Goal: Task Accomplishment & Management: Manage account settings

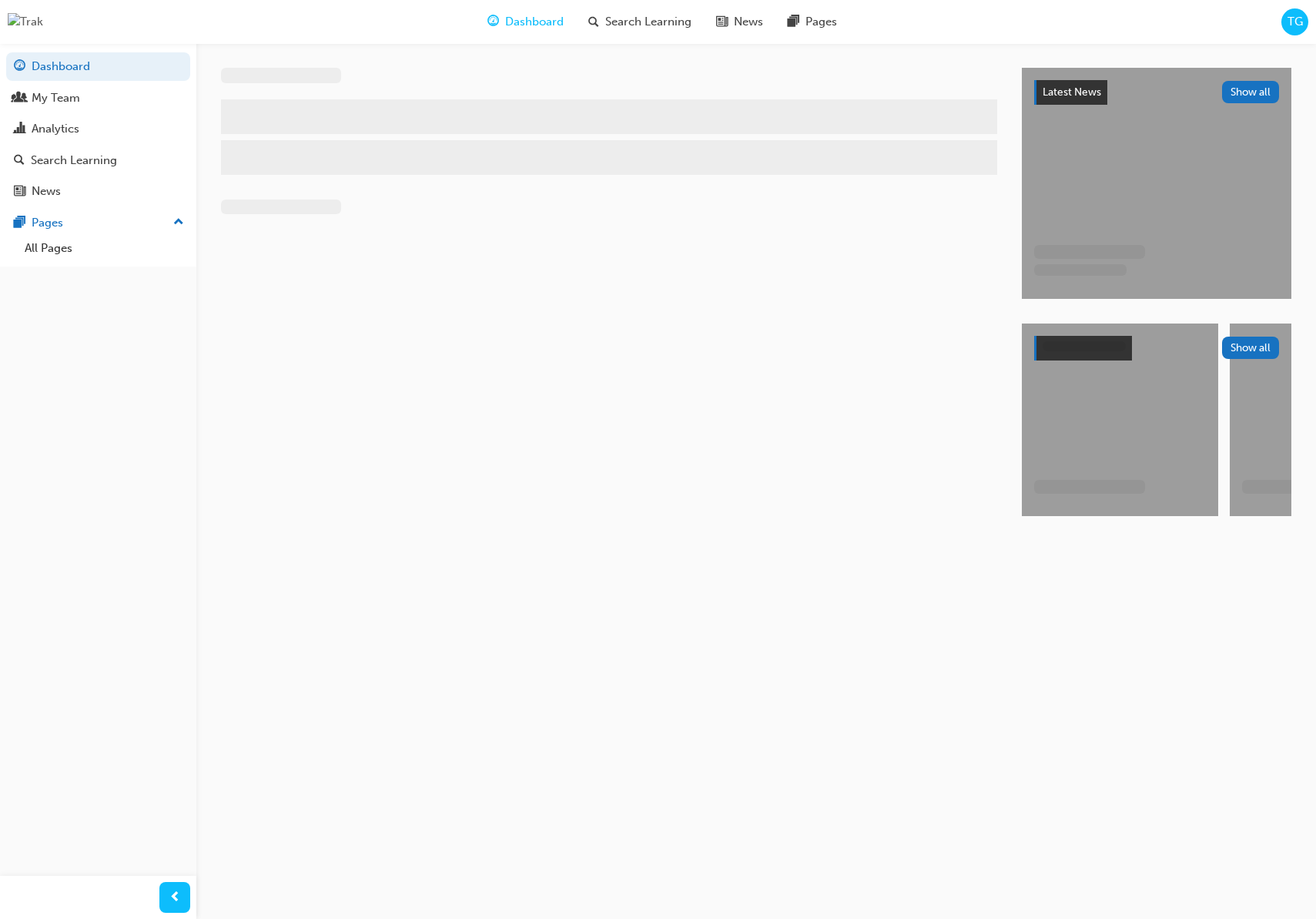
click at [1294, 23] on span "TG" at bounding box center [1295, 22] width 15 height 18
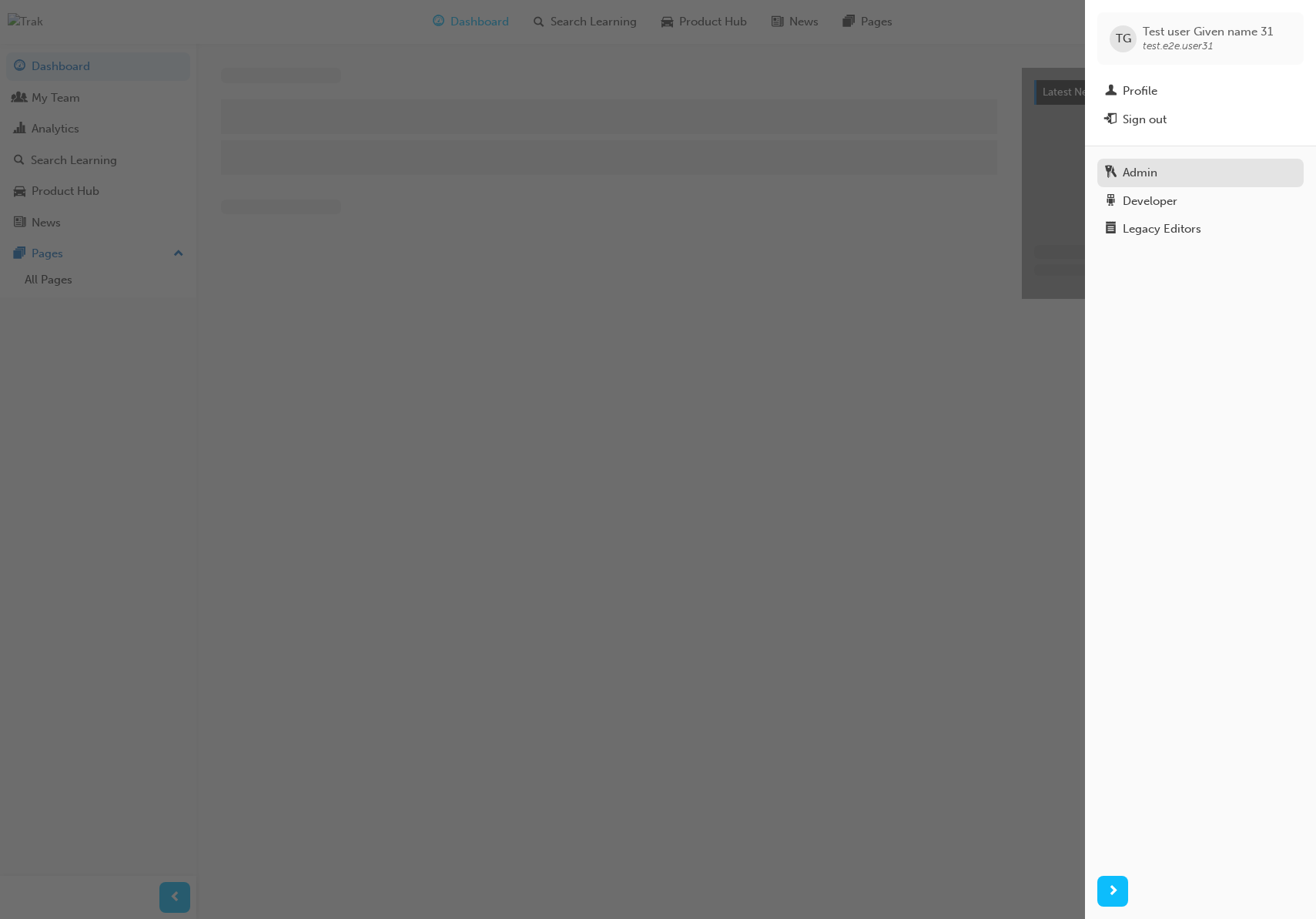
click at [1130, 168] on div "Admin" at bounding box center [1140, 173] width 35 height 18
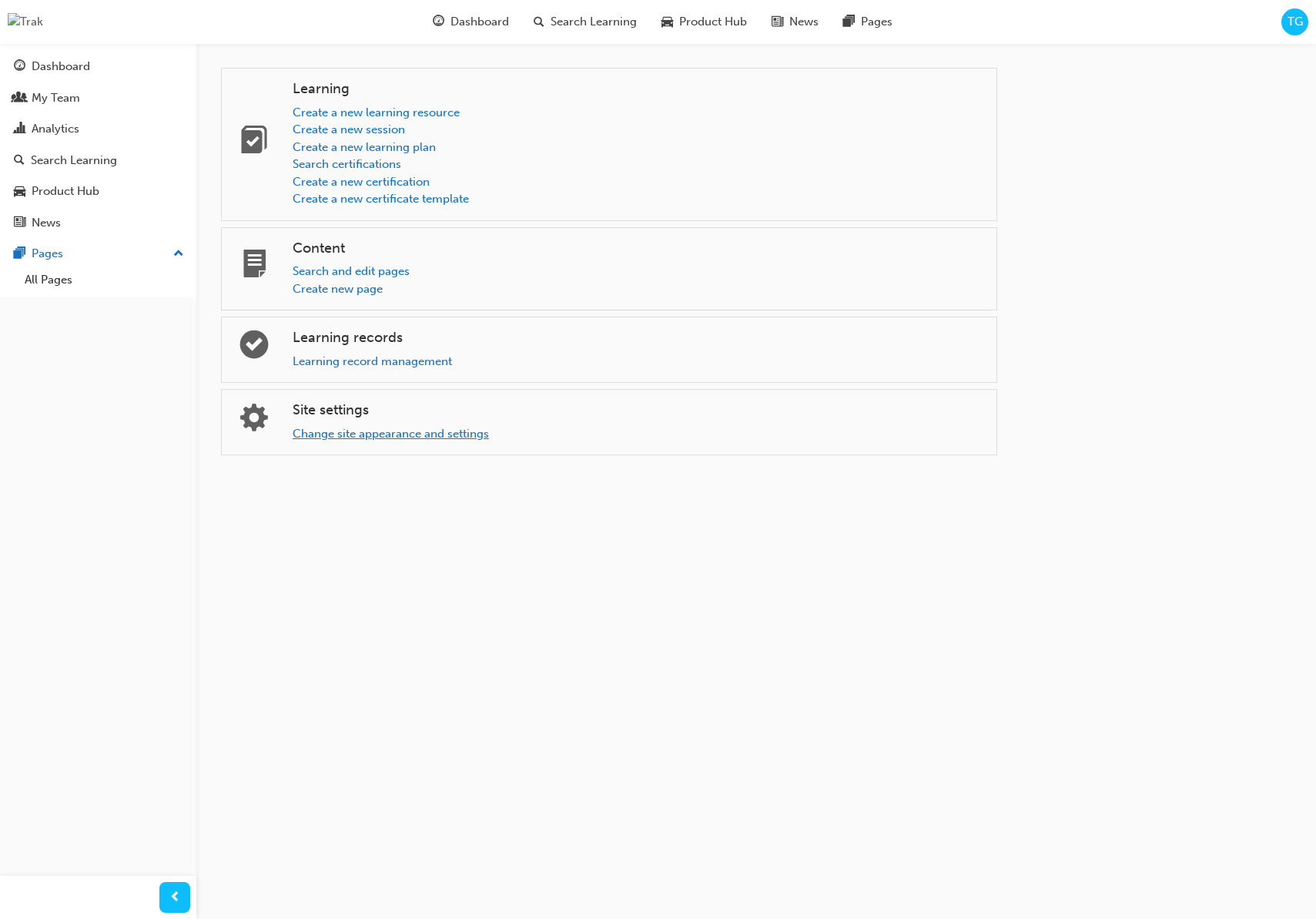
click at [441, 437] on link "Change site appearance and settings" at bounding box center [390, 433] width 196 height 14
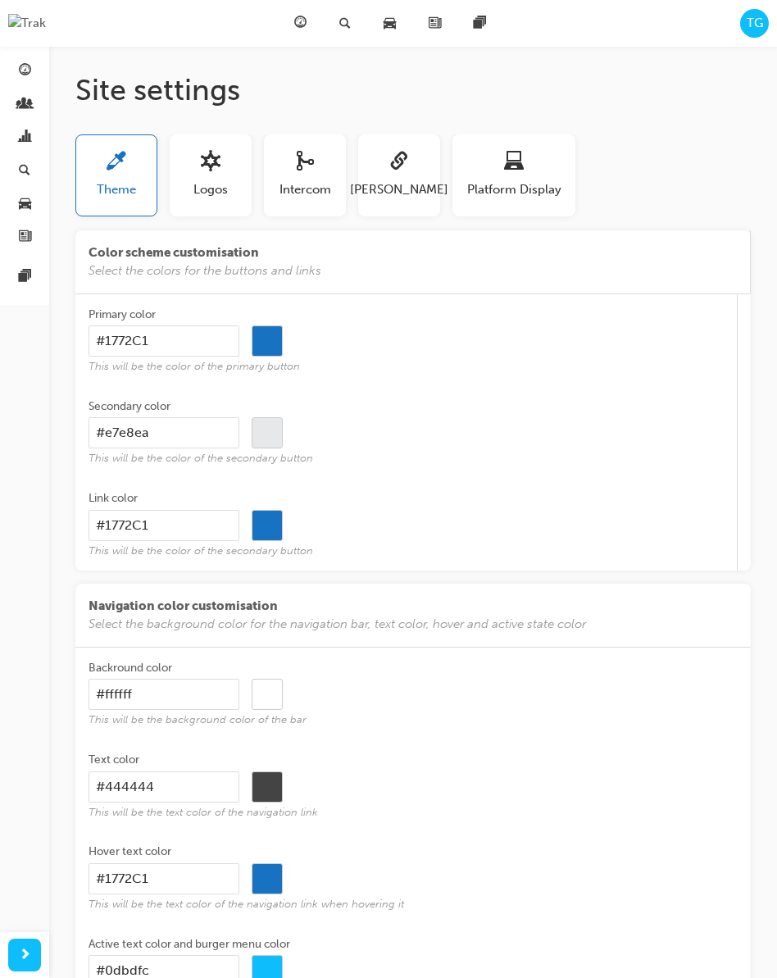
scroll to position [8, 0]
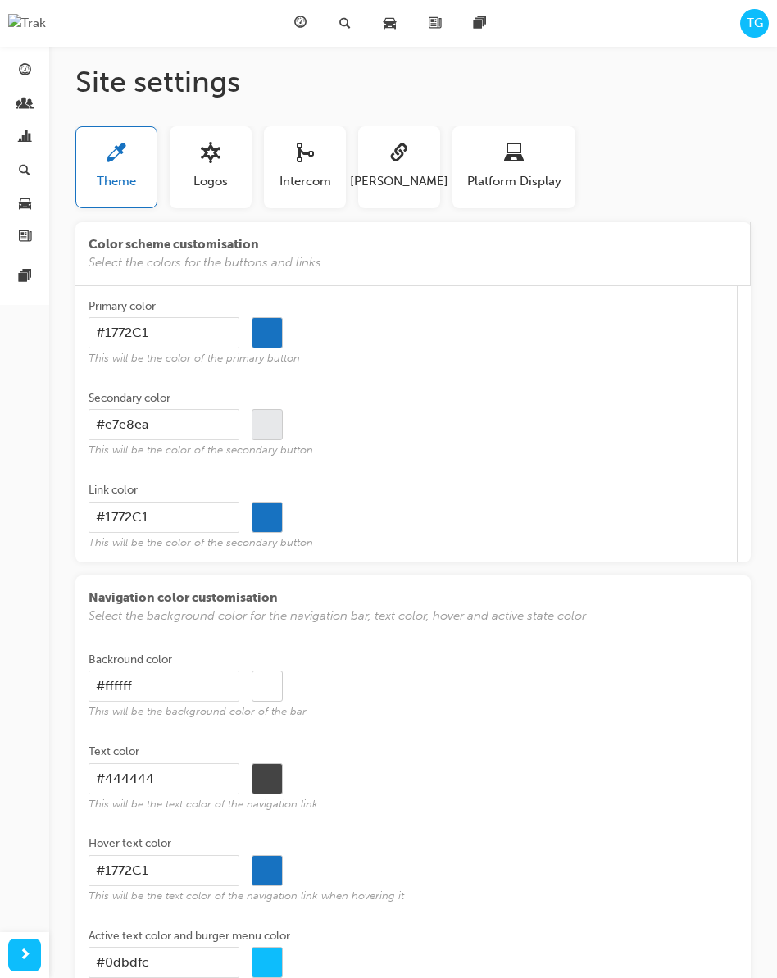
click at [588, 515] on div "#1772C1 #1772c1" at bounding box center [412, 516] width 648 height 31
click at [239, 515] on input "#1772C1" at bounding box center [163, 516] width 151 height 31
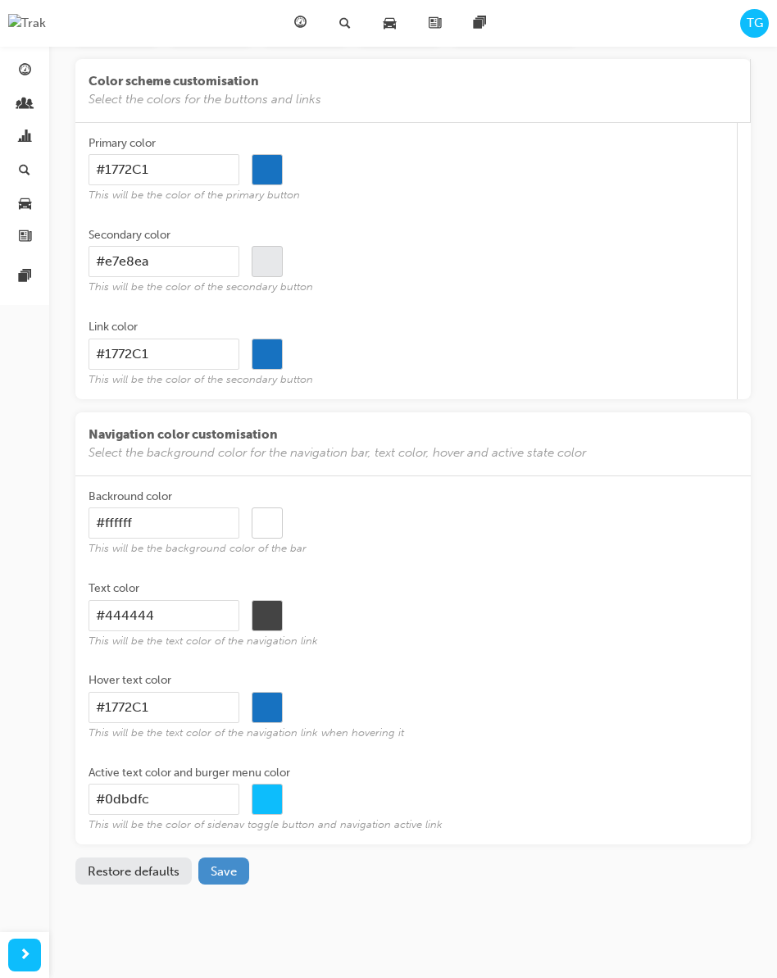
click at [229, 878] on button "Save" at bounding box center [223, 870] width 51 height 27
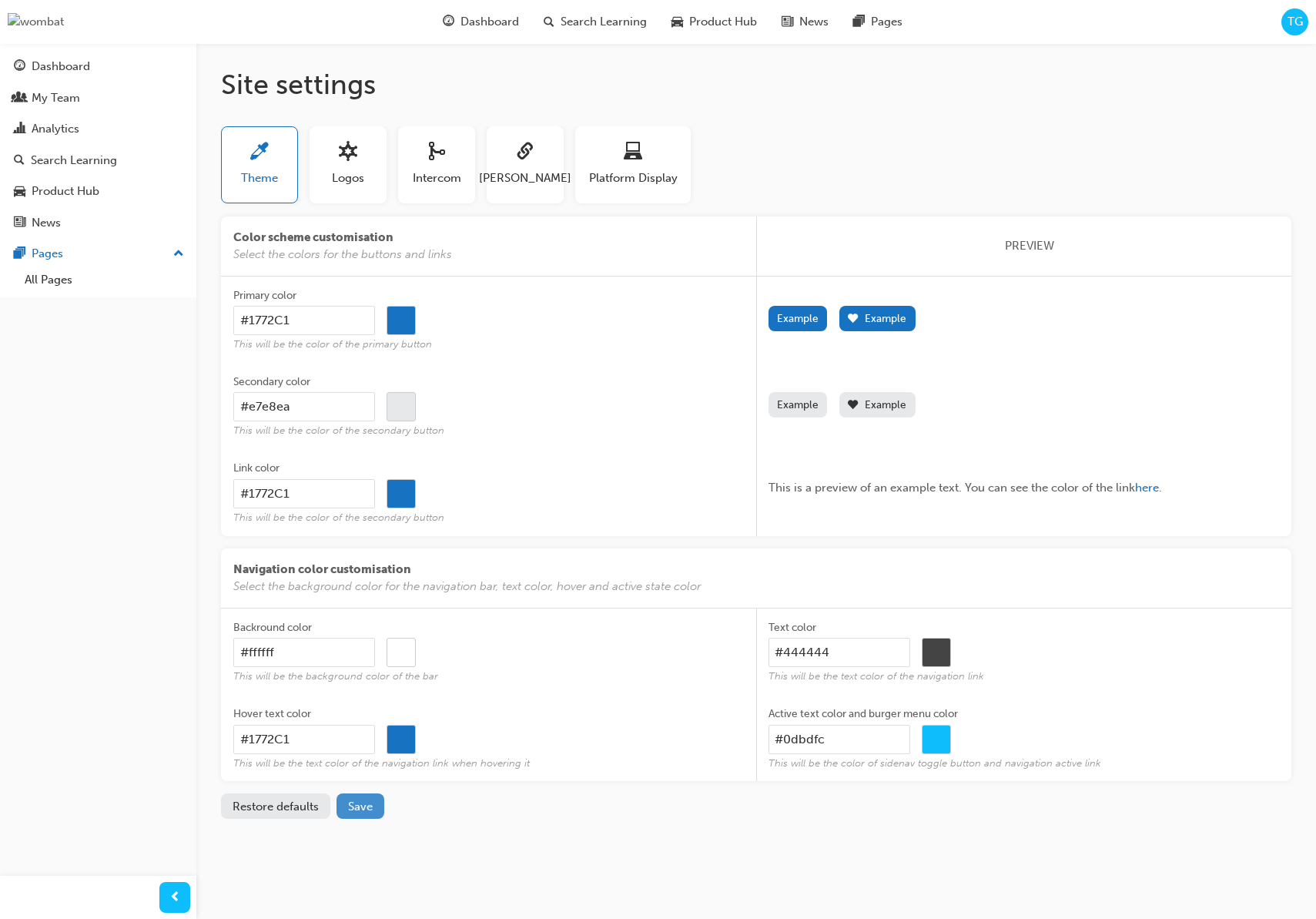
click at [354, 805] on span "Save" at bounding box center [360, 806] width 24 height 14
click at [355, 203] on div "Theme Logos Intercom [PERSON_NAME] Platform Display" at bounding box center [756, 170] width 1071 height 89
click at [359, 191] on button "Logos" at bounding box center [348, 164] width 77 height 77
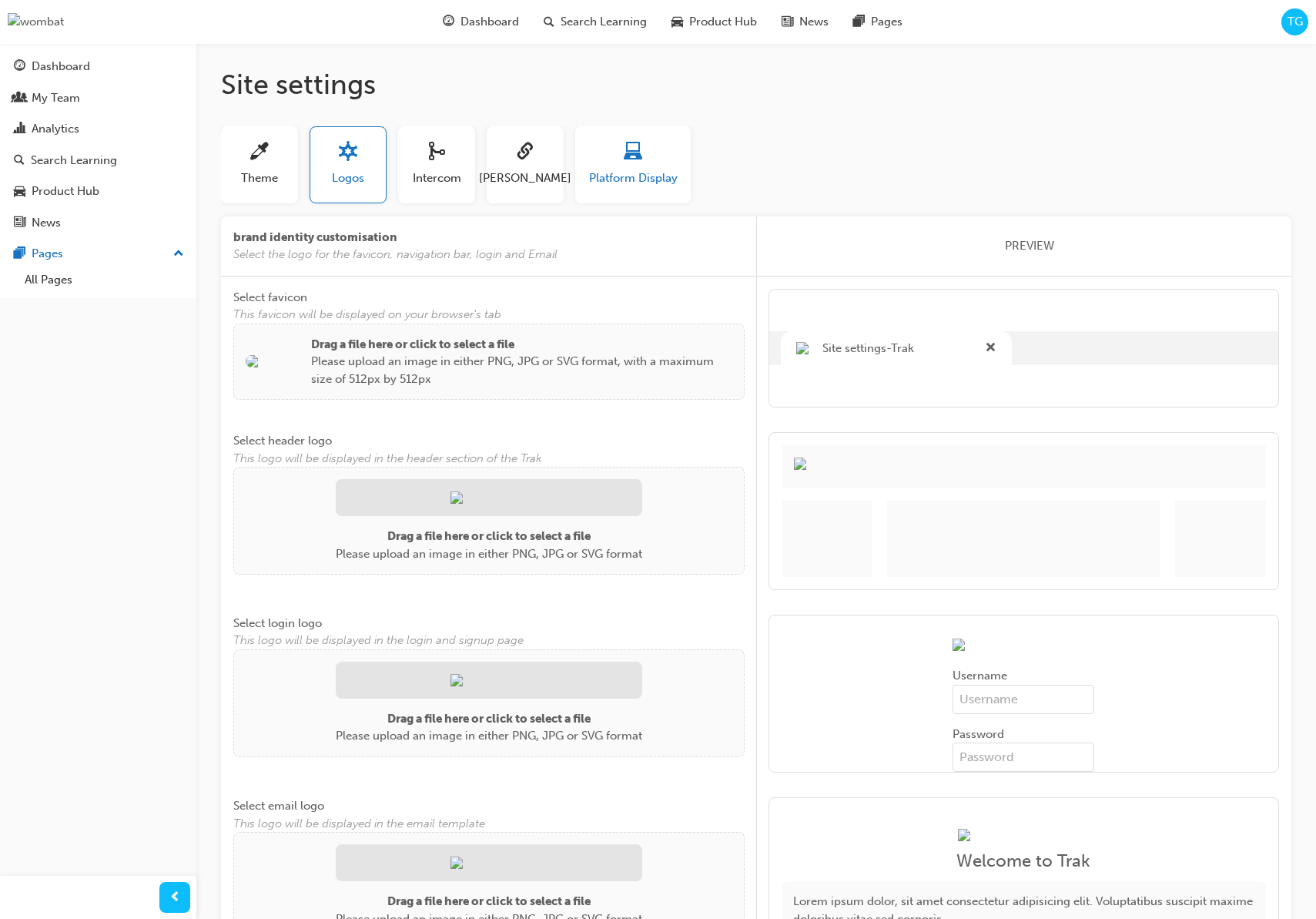
click at [640, 187] on button "Platform Display" at bounding box center [633, 164] width 116 height 77
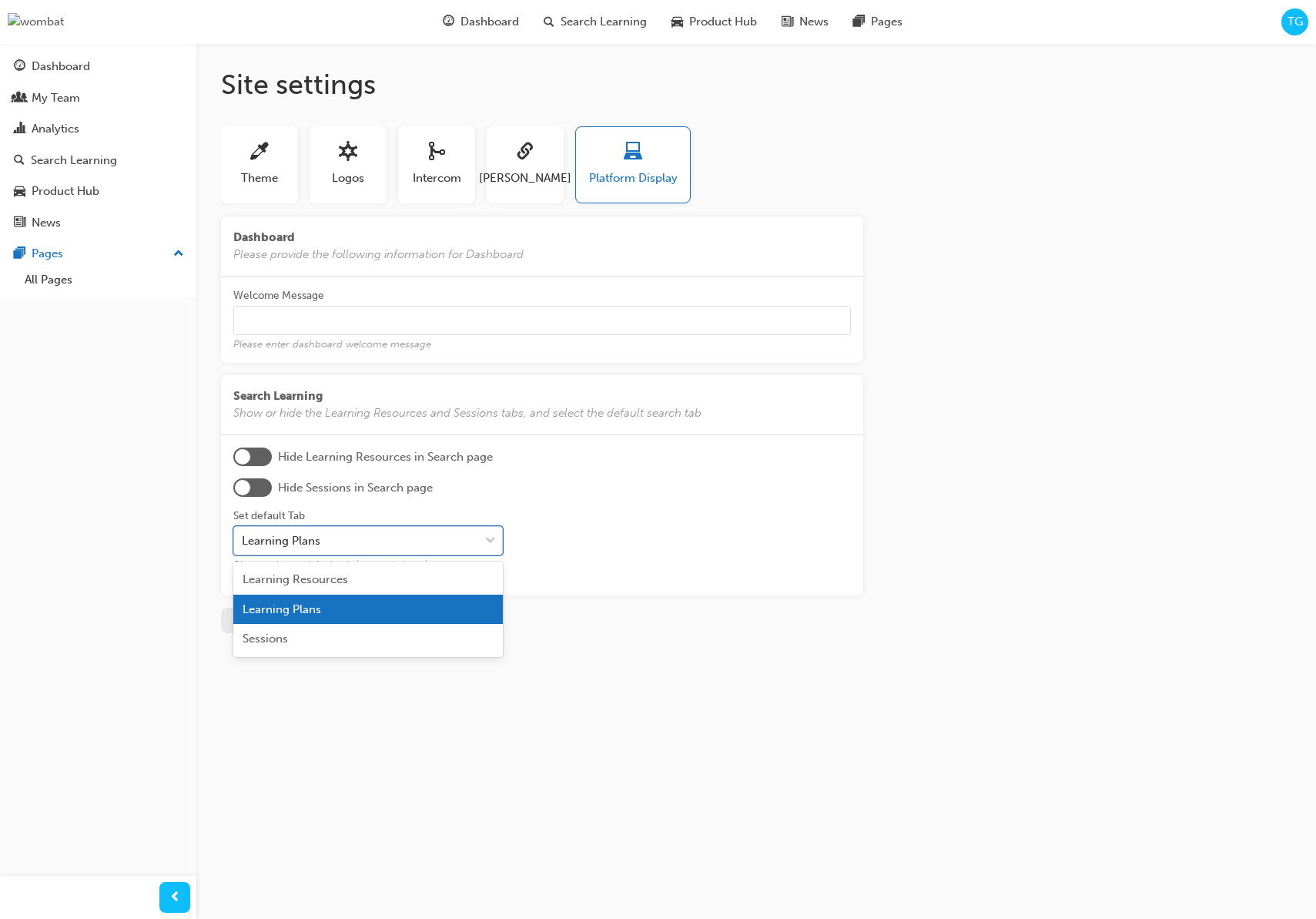
drag, startPoint x: 371, startPoint y: 544, endPoint x: 367, endPoint y: 553, distance: 9.8
click at [371, 544] on div "Learning Plans" at bounding box center [356, 540] width 245 height 27
click at [243, 544] on input "Set default Tab option Learning Plans focused, 2 of 3. 3 results available. Use…" at bounding box center [243, 540] width 2 height 13
drag, startPoint x: 352, startPoint y: 578, endPoint x: 363, endPoint y: 577, distance: 11.0
click at [354, 578] on div "Learning Resources" at bounding box center [368, 580] width 270 height 30
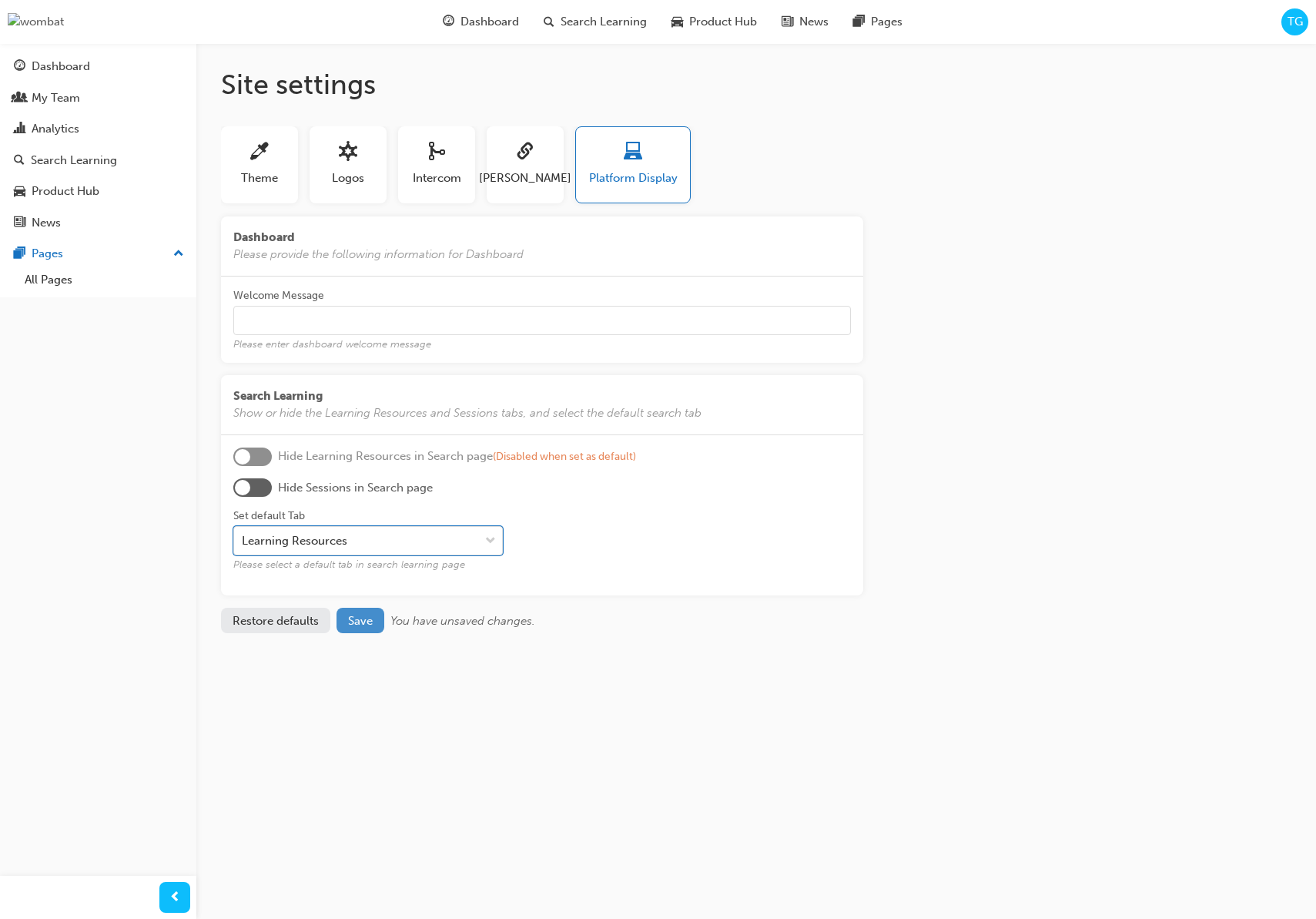
click at [356, 624] on span "Save" at bounding box center [360, 620] width 24 height 14
click at [398, 542] on div "Learning Resources" at bounding box center [356, 540] width 245 height 27
click at [243, 542] on input "Set default Tab Learning Resources Please select a default tab in search learni…" at bounding box center [243, 540] width 2 height 13
drag, startPoint x: 667, startPoint y: 551, endPoint x: 300, endPoint y: 611, distance: 371.9
click at [658, 549] on div "Set default Tab Learning Resources Please select a default tab in search learni…" at bounding box center [541, 540] width 618 height 86
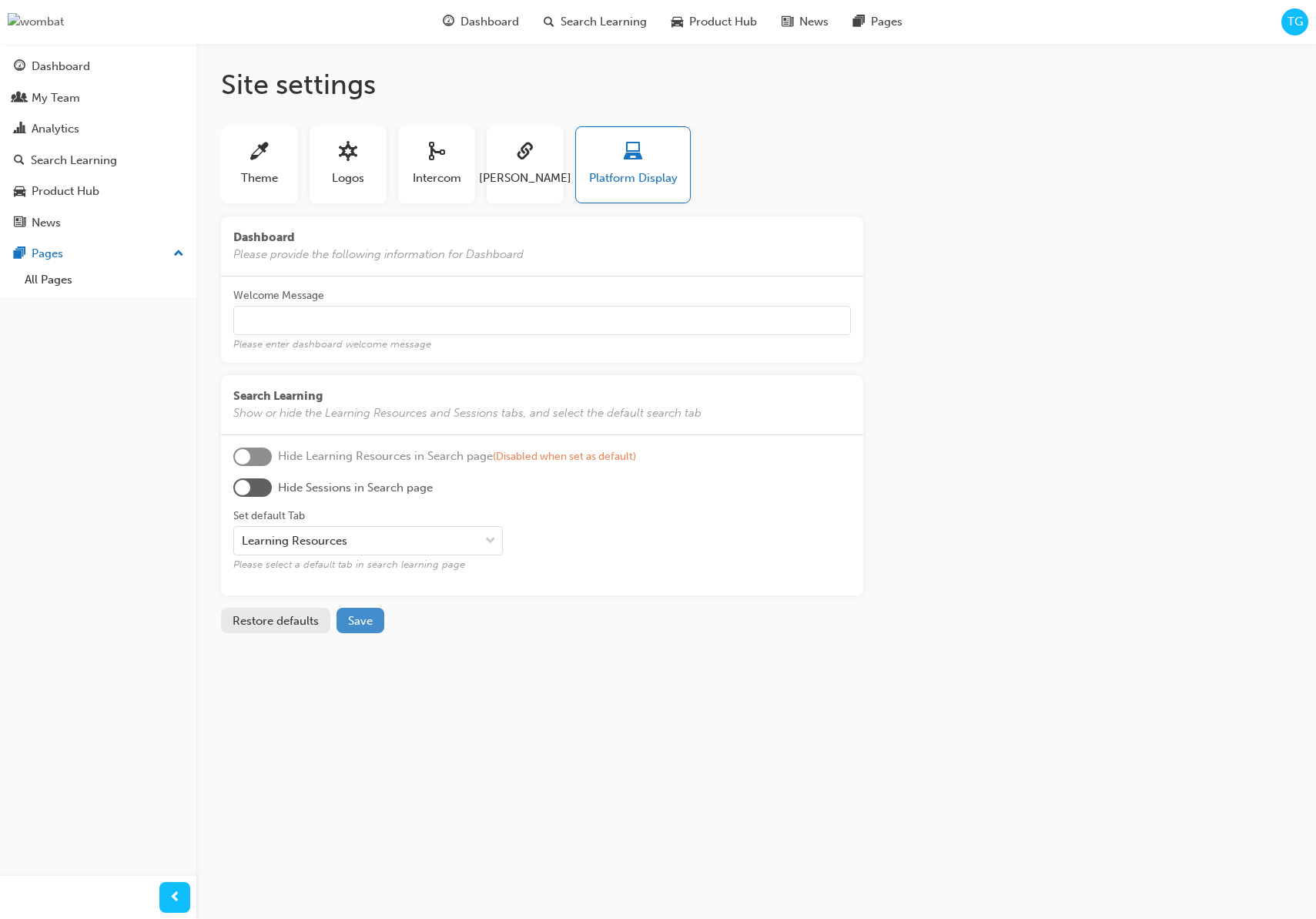
click at [352, 624] on span "Save" at bounding box center [360, 620] width 24 height 14
click at [284, 160] on button "Theme" at bounding box center [259, 164] width 77 height 77
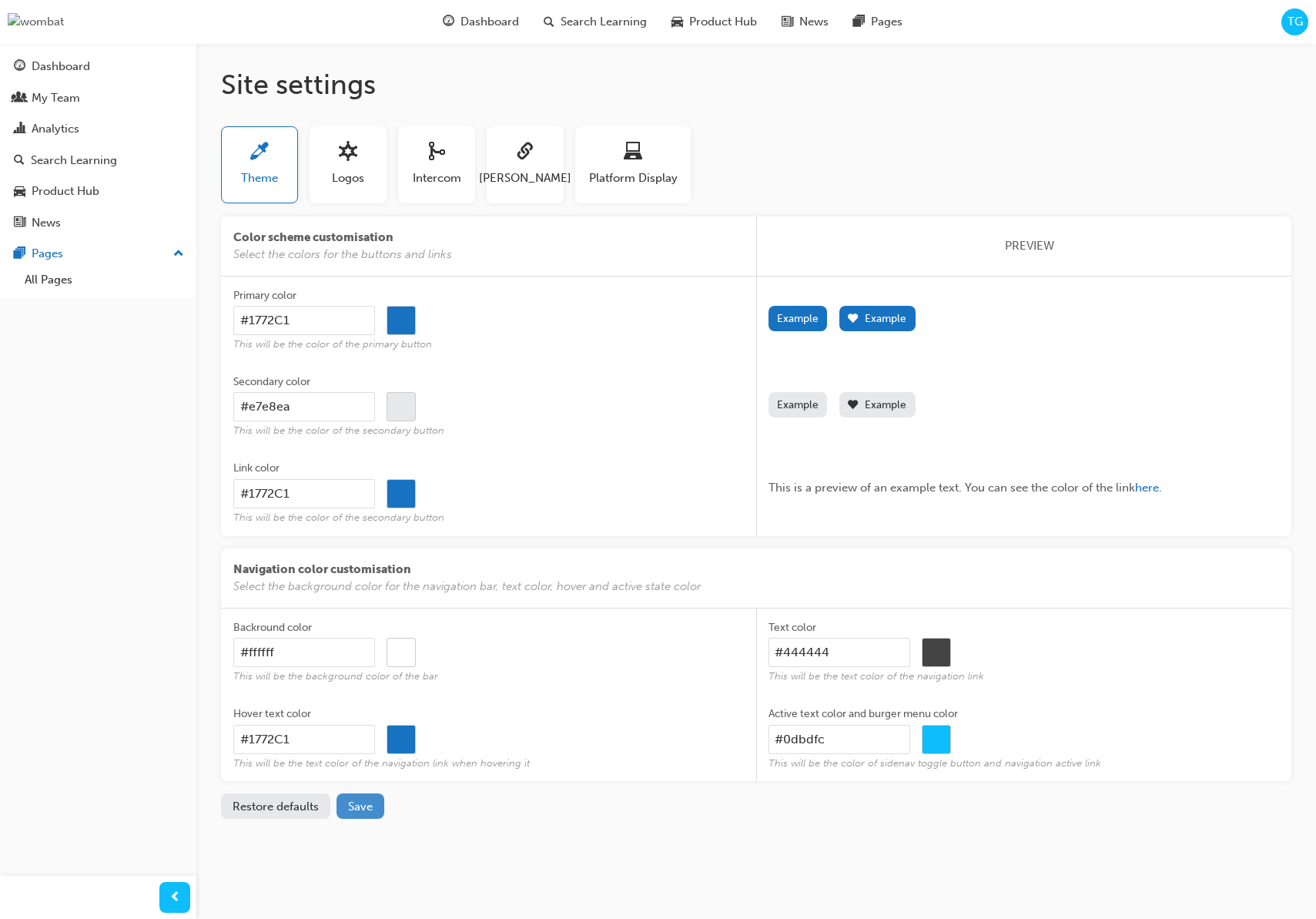
click at [385, 808] on div "Restore defaults Save" at bounding box center [756, 805] width 1071 height 25
click at [377, 808] on button "Save" at bounding box center [360, 805] width 48 height 25
click at [406, 314] on input "#1772c1" at bounding box center [400, 320] width 27 height 29
type input "#1695c0"
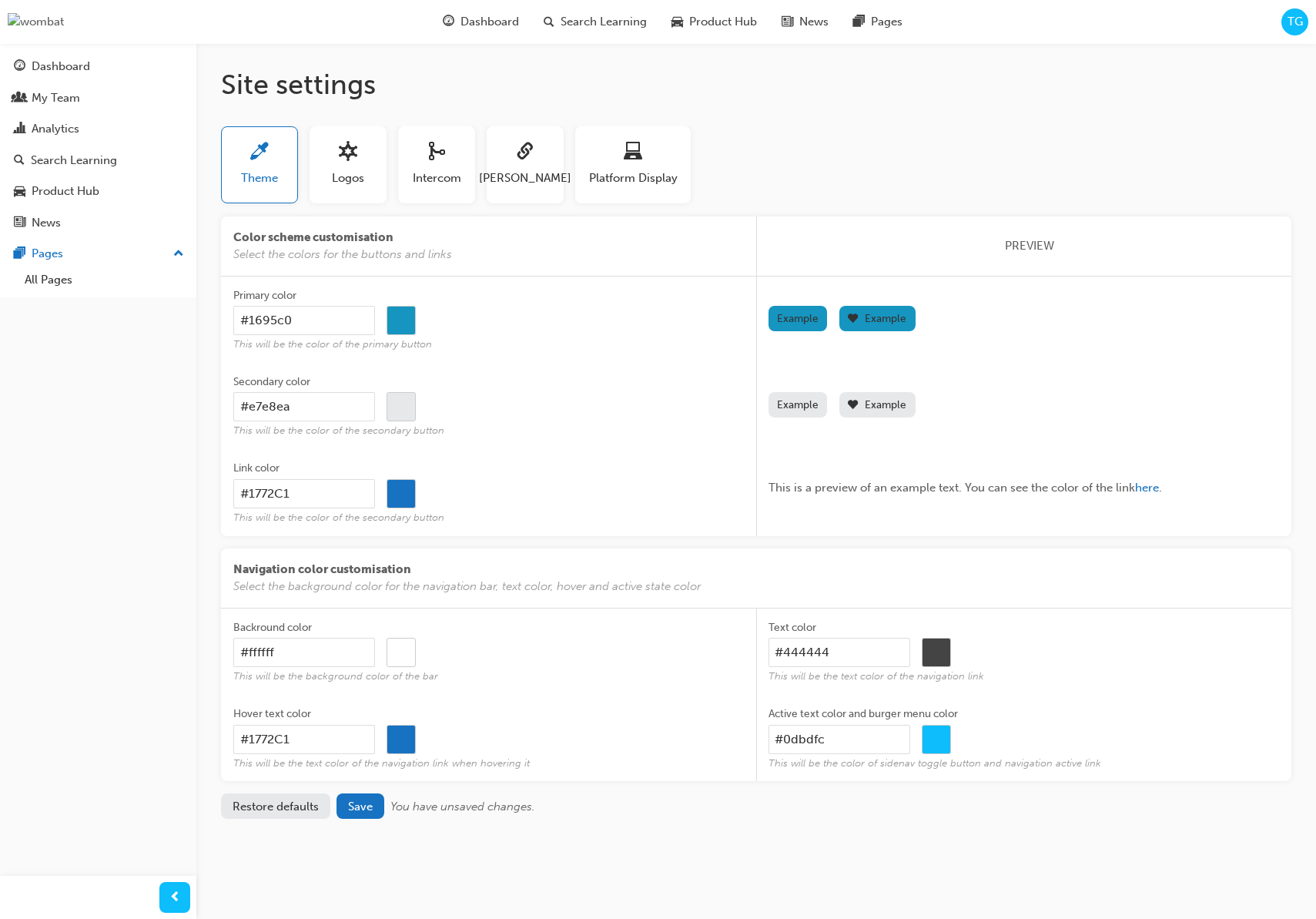
drag, startPoint x: 639, startPoint y: 453, endPoint x: 515, endPoint y: 600, distance: 192.3
click at [634, 456] on label "Link color #1772C1 #1772c1 This will be the color of the secondary button" at bounding box center [489, 492] width 511 height 86
click at [375, 479] on input "#1772C1" at bounding box center [304, 493] width 142 height 29
click at [373, 802] on button "Save" at bounding box center [360, 805] width 48 height 25
type input "#1772c1"
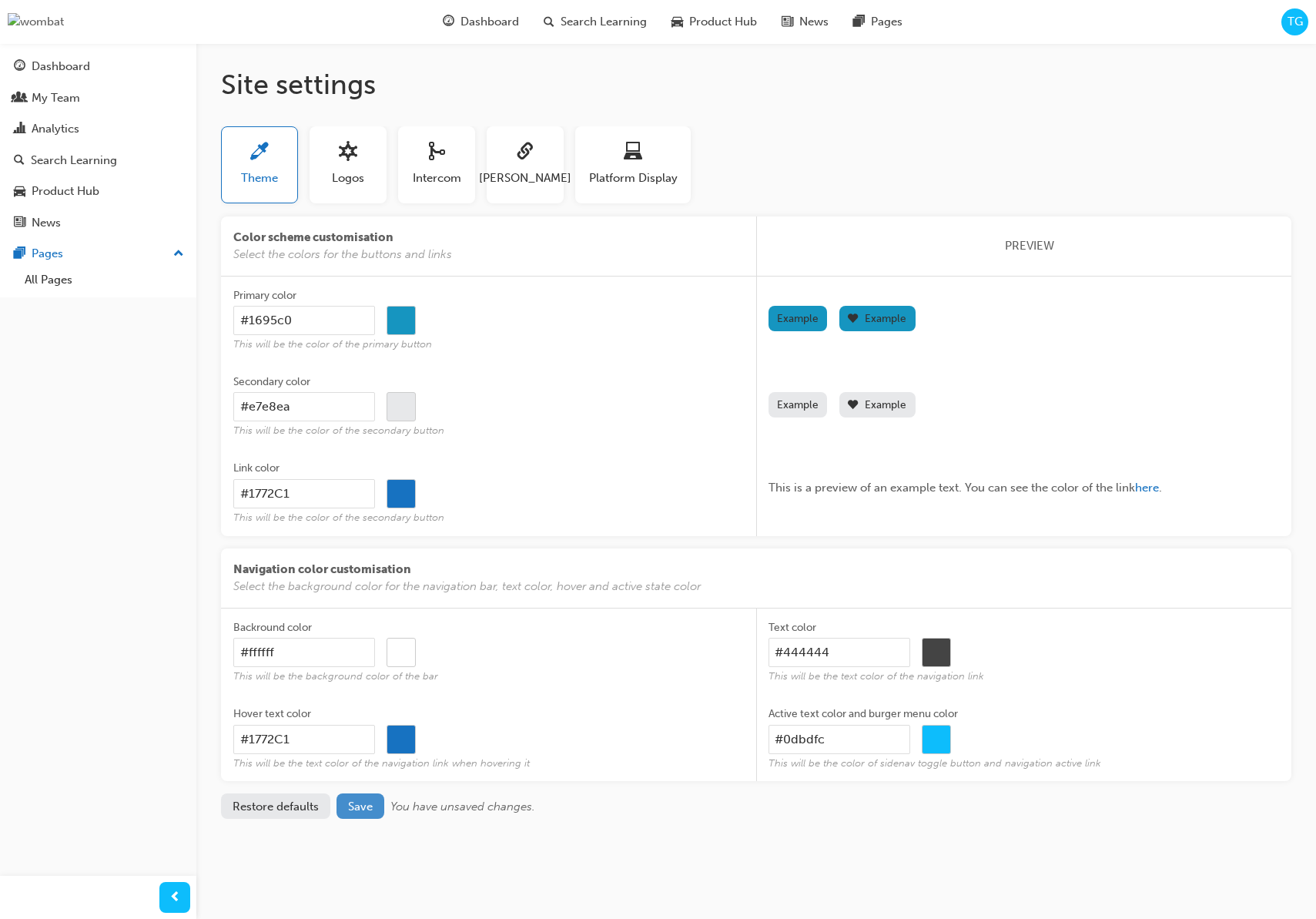
type input "#1772c1"
click at [290, 803] on button "Restore defaults" at bounding box center [275, 805] width 109 height 25
type input "#1772C1"
type input "#1772c1"
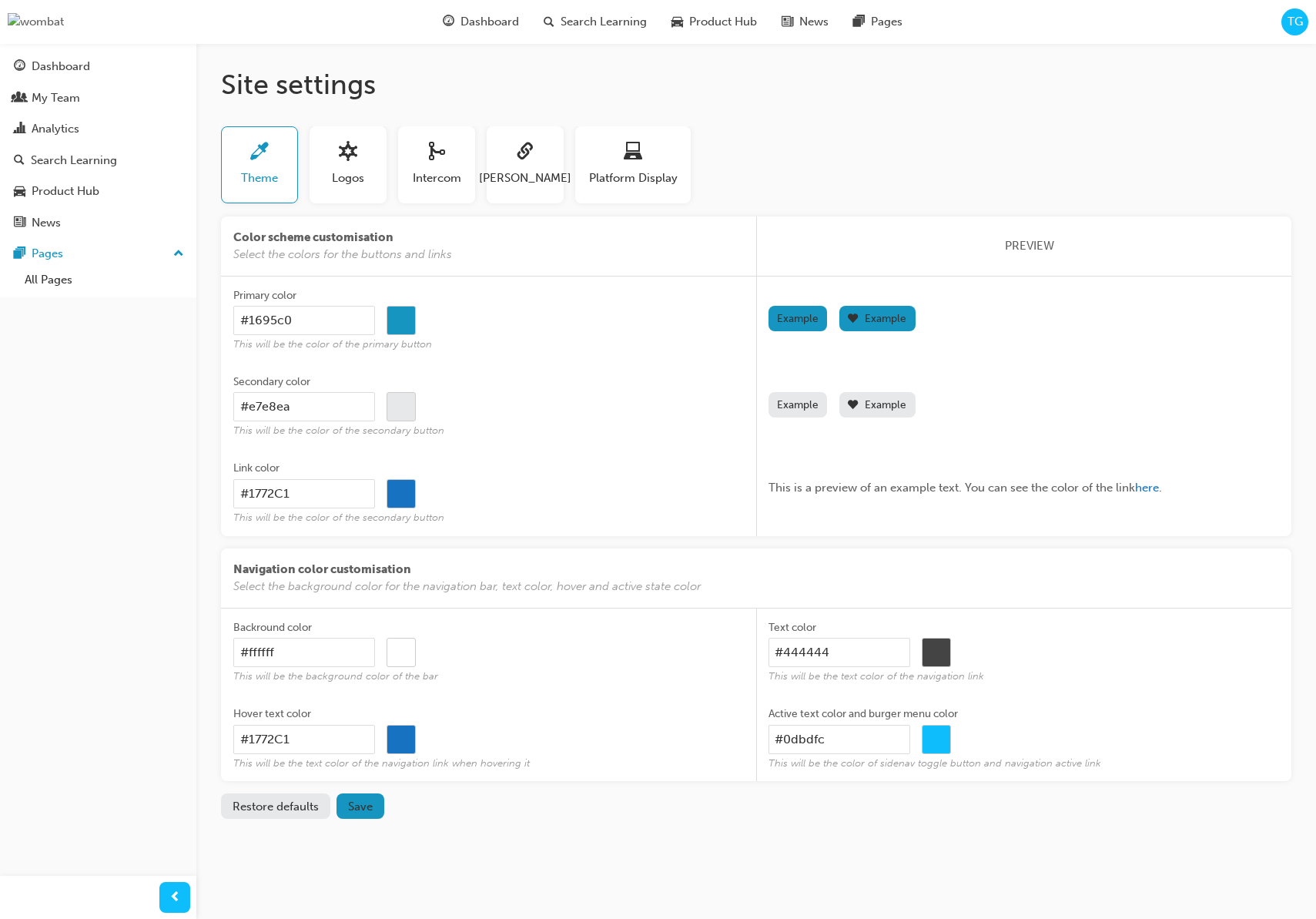
type input "#1772c1"
drag, startPoint x: 357, startPoint y: 797, endPoint x: 435, endPoint y: 848, distance: 93.2
click at [357, 797] on button "Save" at bounding box center [360, 805] width 48 height 25
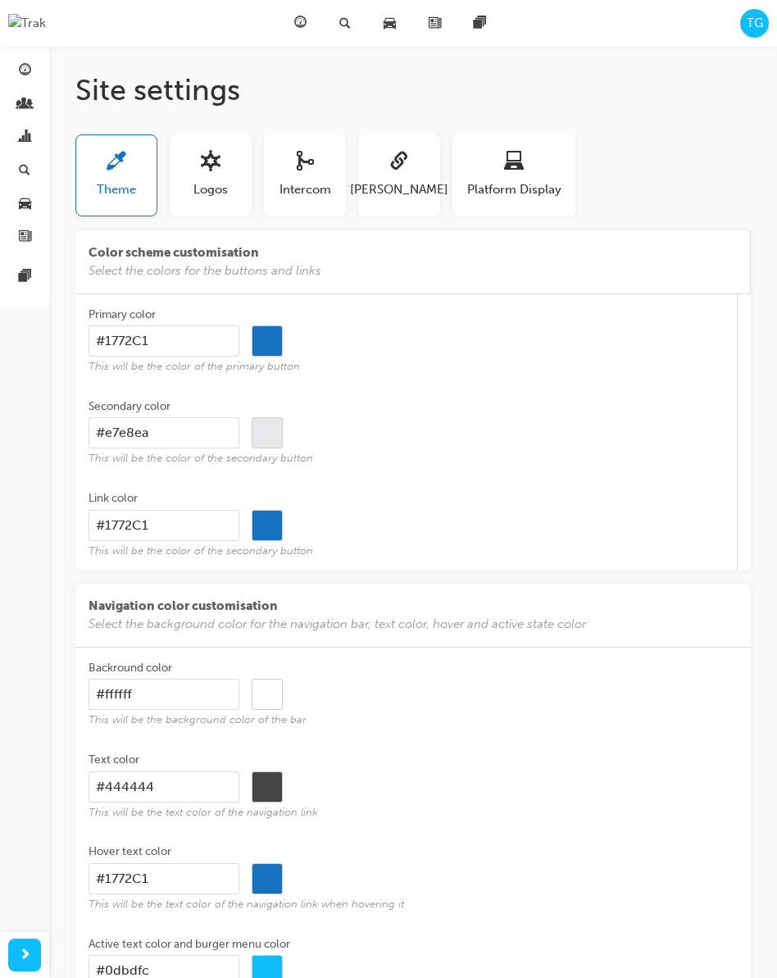
scroll to position [171, 0]
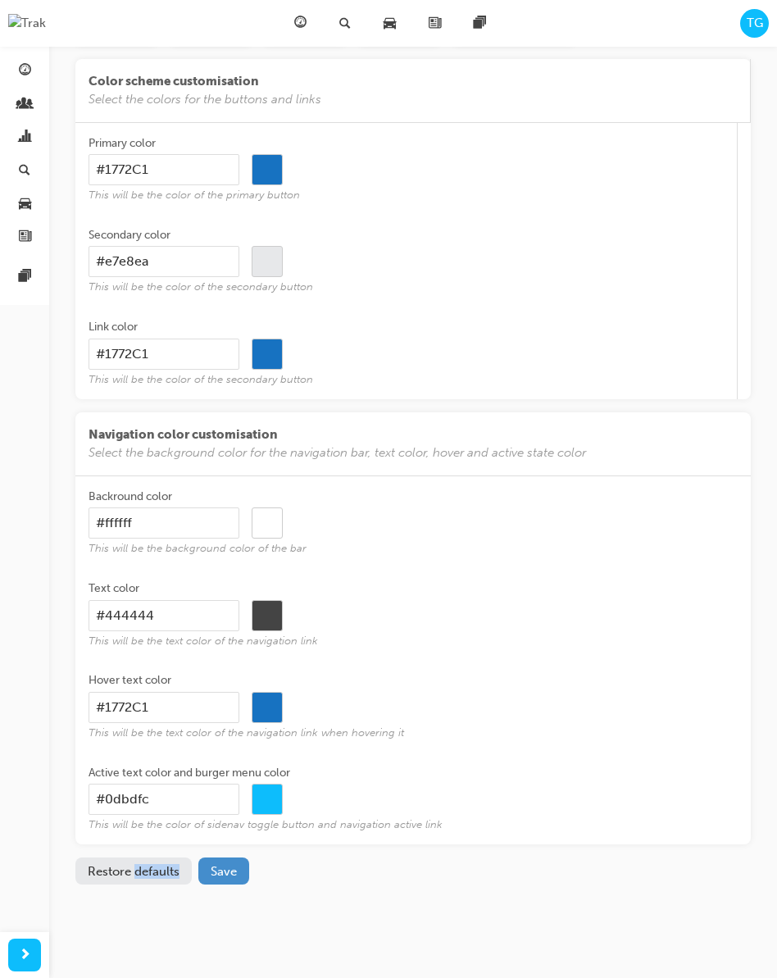
click at [219, 875] on span "Save" at bounding box center [224, 871] width 26 height 15
click at [120, 873] on button "Restore defaults" at bounding box center [133, 870] width 116 height 27
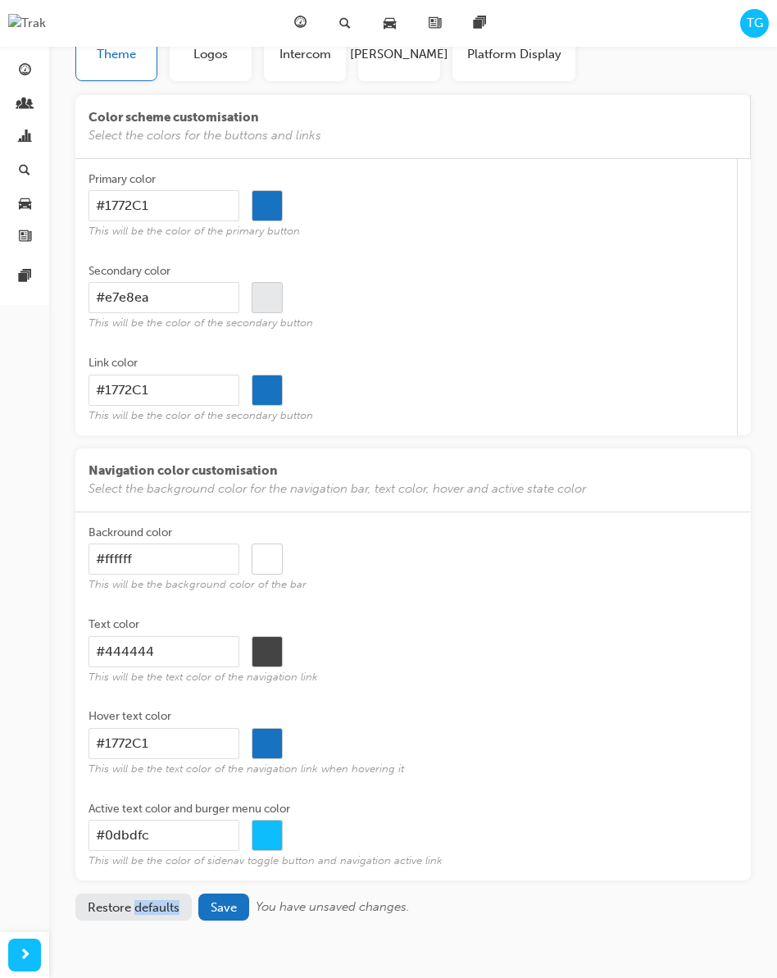
scroll to position [137, 0]
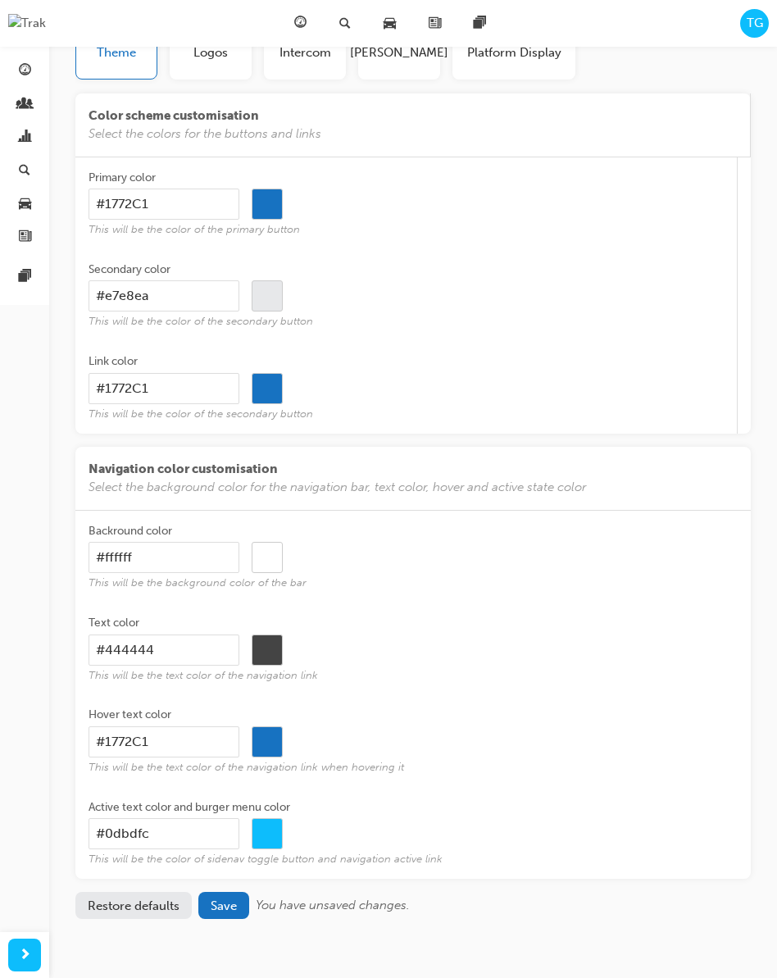
drag, startPoint x: 172, startPoint y: 207, endPoint x: 90, endPoint y: 202, distance: 82.1
click at [91, 202] on input "#1772C1" at bounding box center [163, 203] width 151 height 31
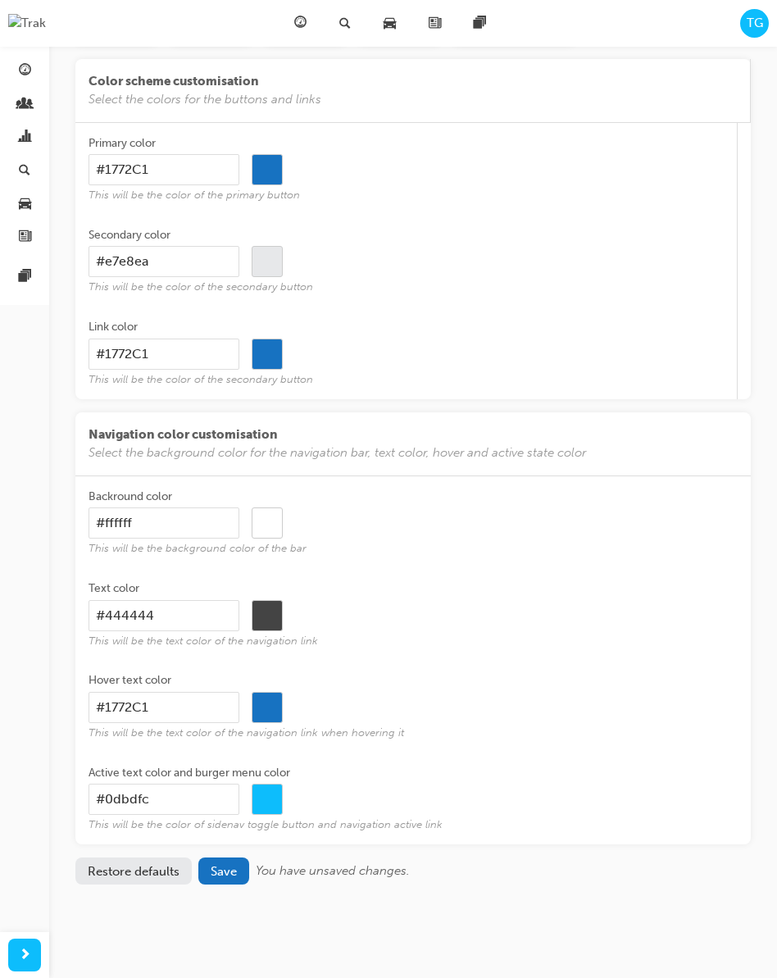
drag, startPoint x: 181, startPoint y: 615, endPoint x: 79, endPoint y: 616, distance: 101.6
click at [80, 616] on div "Backround color #ffffff #ffffff This will be the background color of the bar Te…" at bounding box center [412, 660] width 675 height 369
drag, startPoint x: 185, startPoint y: 707, endPoint x: 84, endPoint y: 705, distance: 100.8
click at [84, 705] on div "Backround color #ffffff #ffffff This will be the background color of the bar Te…" at bounding box center [412, 660] width 675 height 369
drag, startPoint x: 184, startPoint y: 798, endPoint x: 80, endPoint y: 796, distance: 104.1
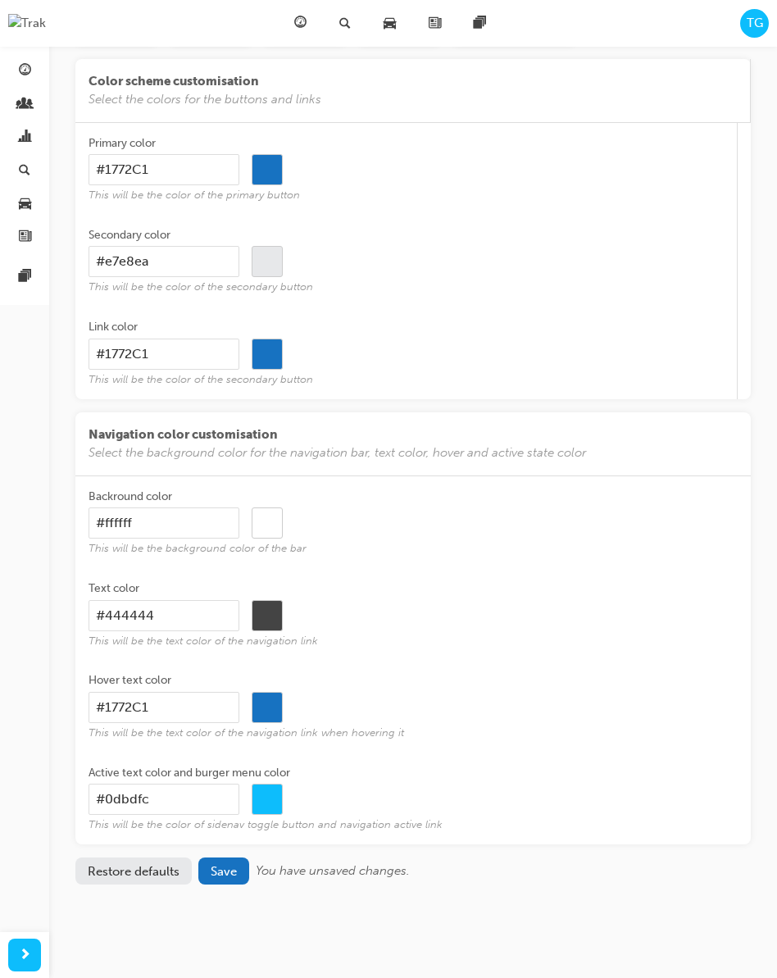
click at [80, 796] on div "Backround color #ffffff #ffffff This will be the background color of the bar Te…" at bounding box center [412, 660] width 675 height 369
click at [172, 710] on input "#1772C1" at bounding box center [163, 707] width 151 height 31
drag, startPoint x: 260, startPoint y: 872, endPoint x: 280, endPoint y: 873, distance: 20.5
click at [300, 872] on span "You have unsaved changes." at bounding box center [333, 870] width 154 height 15
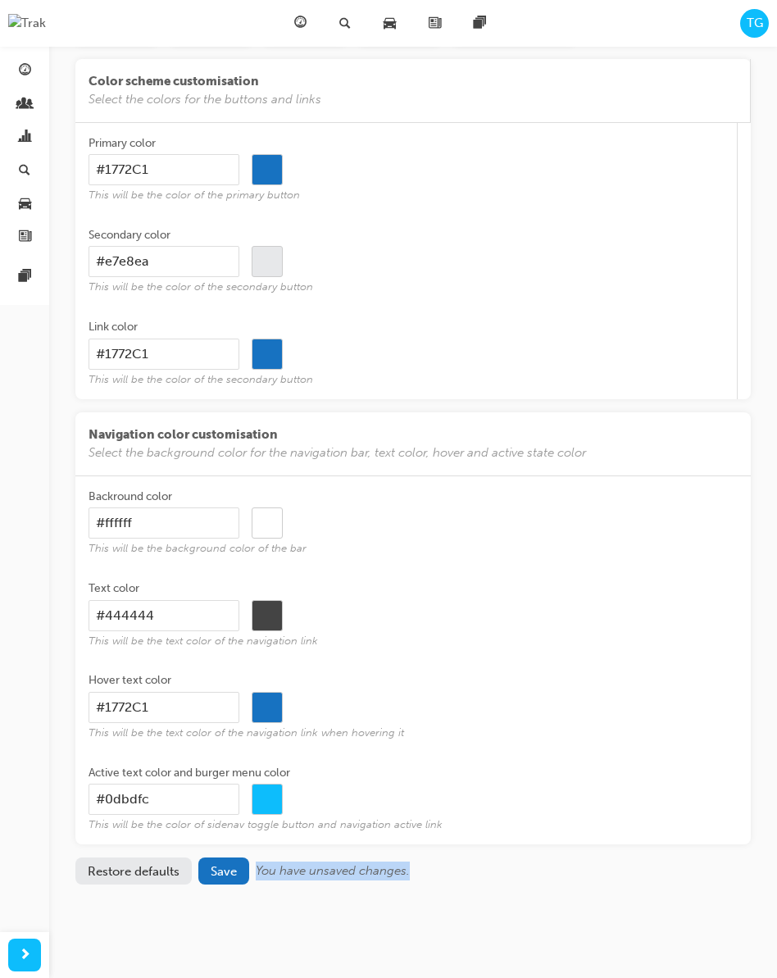
drag, startPoint x: 256, startPoint y: 870, endPoint x: 413, endPoint y: 874, distance: 156.6
click at [413, 874] on div "You have unsaved changes." at bounding box center [503, 870] width 495 height 19
copy span "You have unsaved changes."
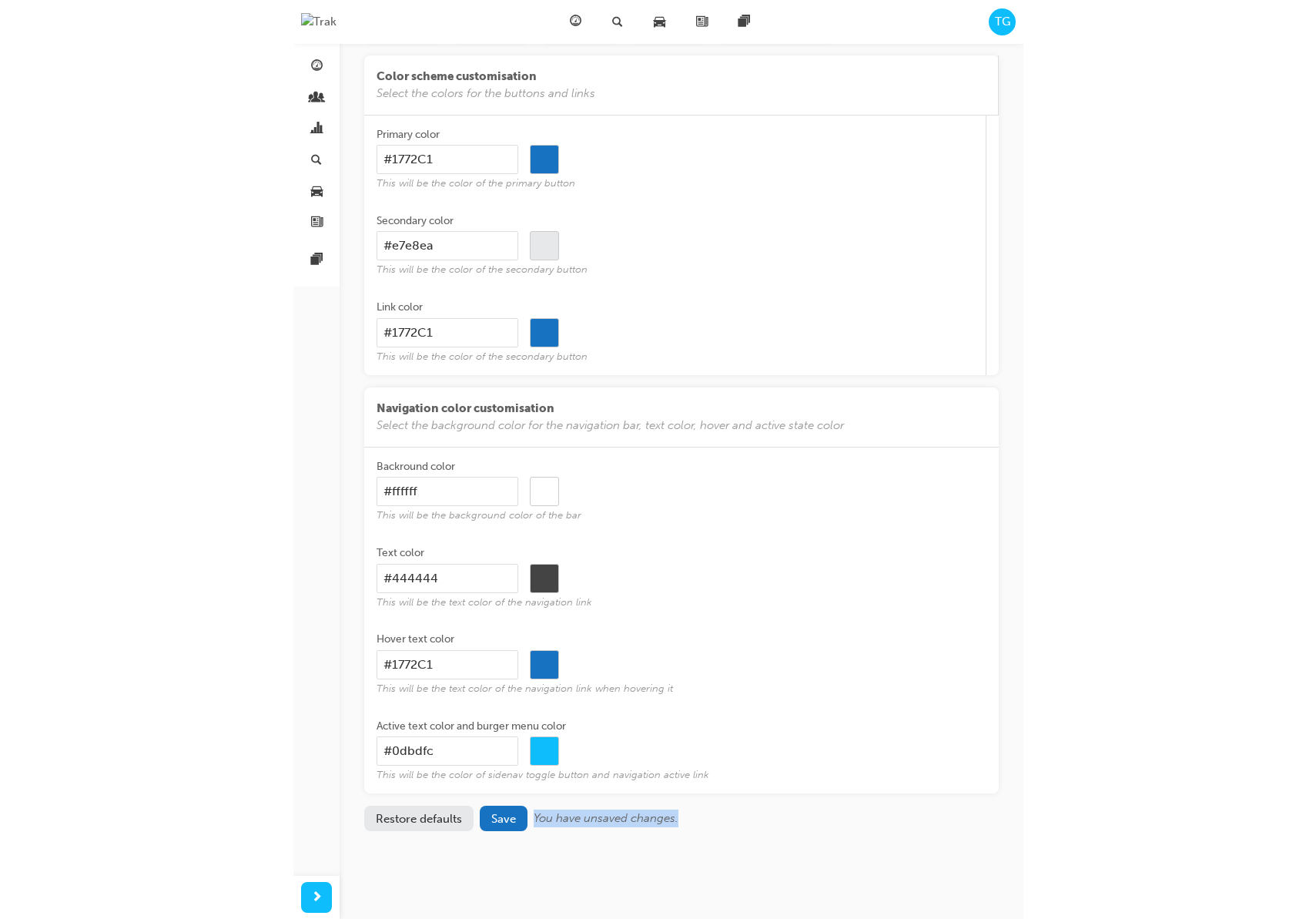
scroll to position [0, 0]
